Goal: Check status

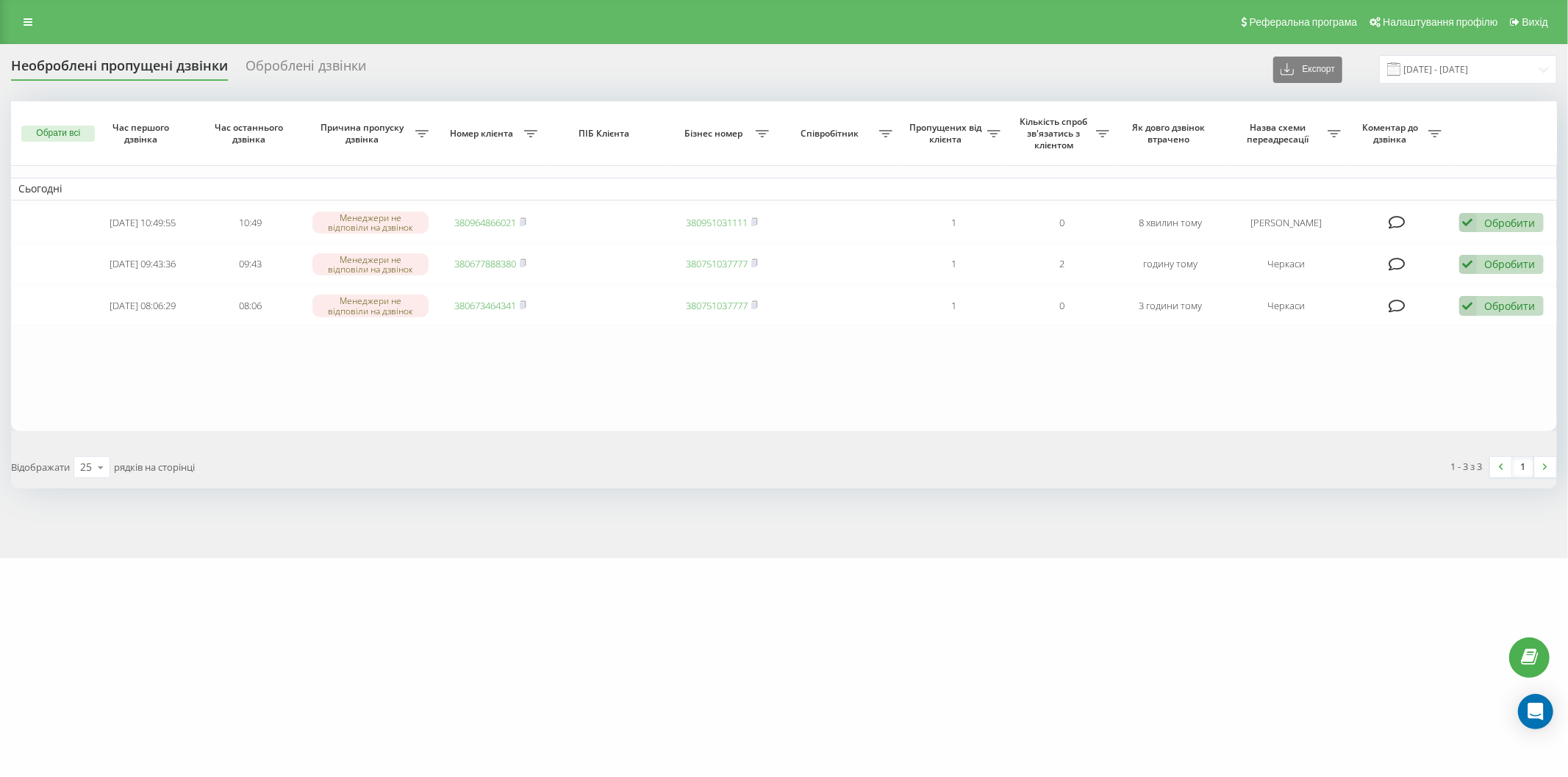
click at [435, 714] on div "[DOMAIN_NAME] Проекти [DOMAIN_NAME] Дашборд Центр звернень Журнал дзвінків Журн…" at bounding box center [784, 388] width 1568 height 777
